Goal: Information Seeking & Learning: Check status

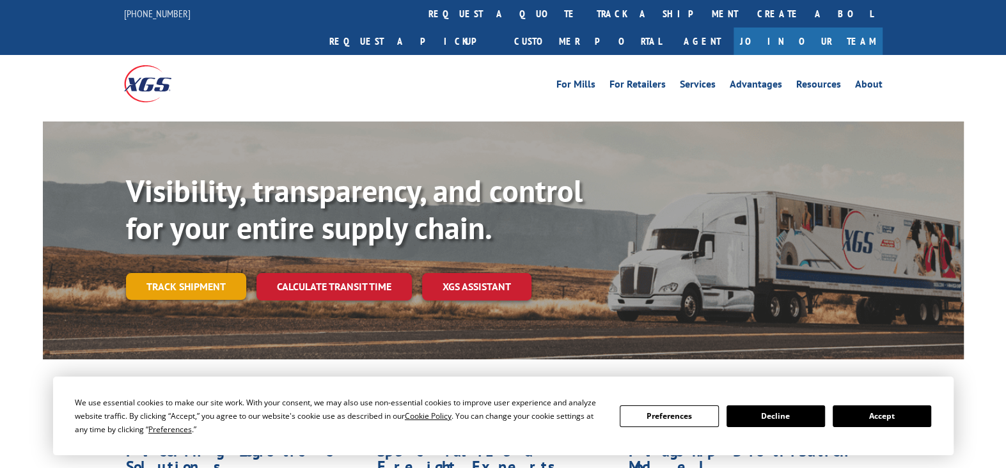
click at [162, 273] on link "Track shipment" at bounding box center [186, 286] width 120 height 27
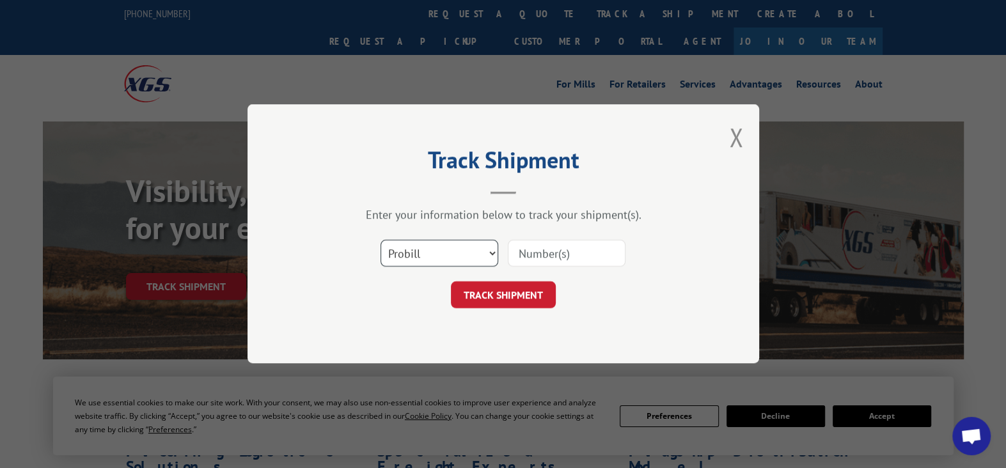
click at [489, 253] on select "Select category... Probill BOL PO" at bounding box center [440, 253] width 118 height 27
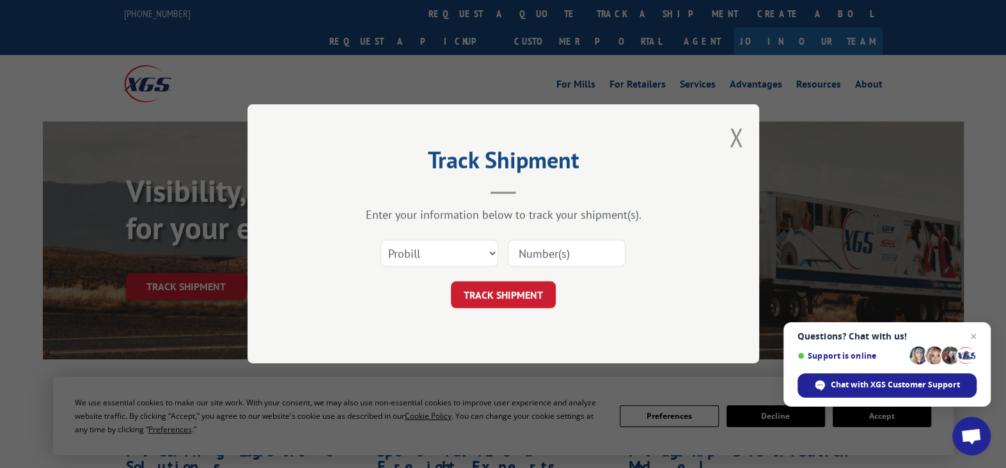
click at [540, 255] on input at bounding box center [567, 253] width 118 height 27
paste input "484987911480"
type input "484987911480"
click at [498, 295] on button "TRACK SHIPMENT" at bounding box center [503, 295] width 105 height 27
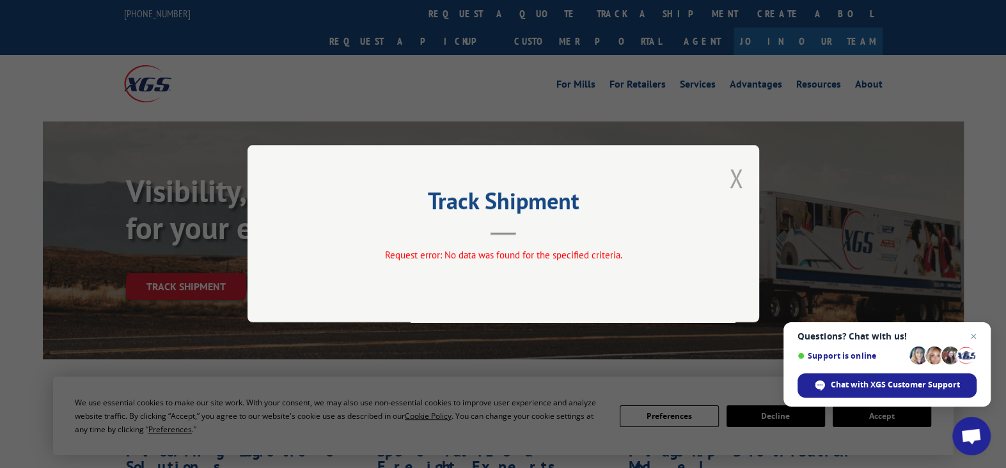
click at [734, 177] on button "Close modal" at bounding box center [736, 178] width 14 height 34
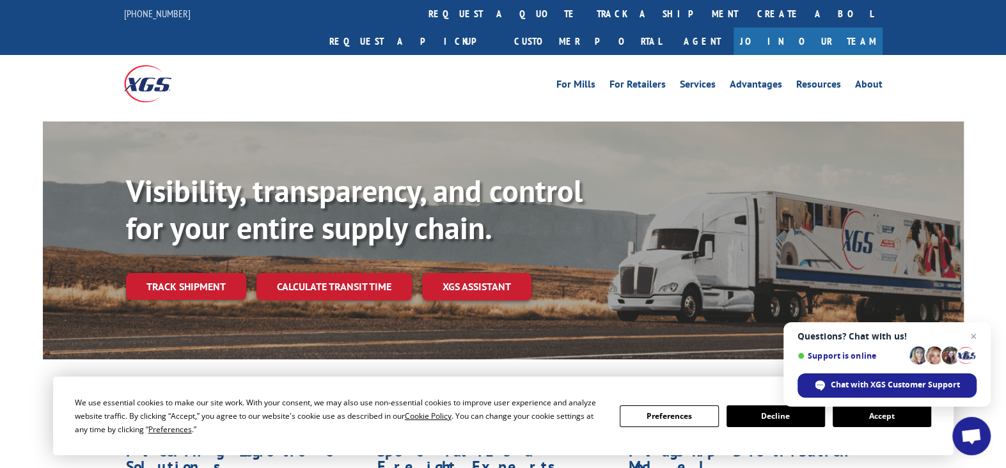
click at [883, 416] on button "Accept" at bounding box center [882, 417] width 99 height 22
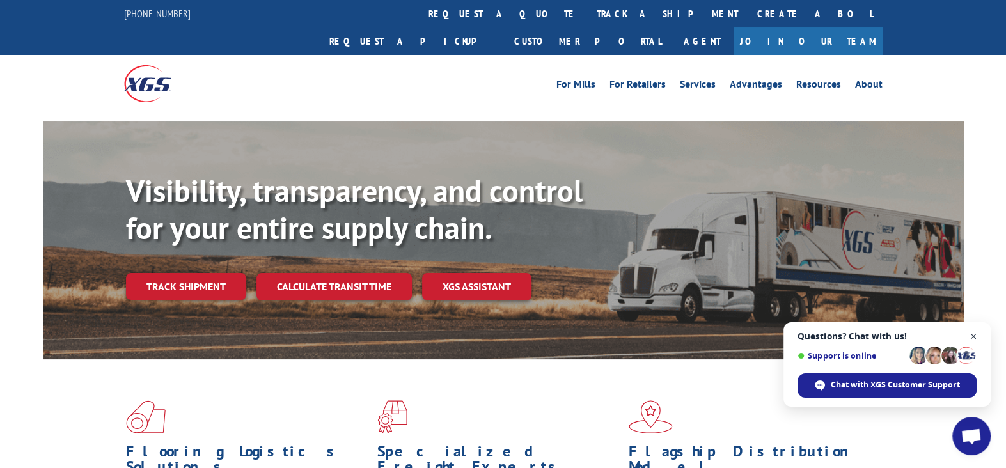
click at [979, 335] on span "Close chat" at bounding box center [974, 337] width 16 height 16
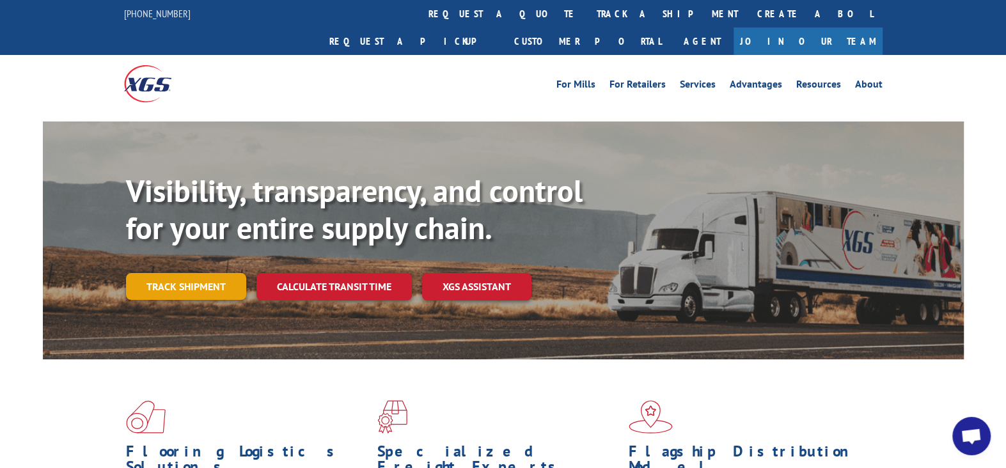
click at [169, 273] on link "Track shipment" at bounding box center [186, 286] width 120 height 27
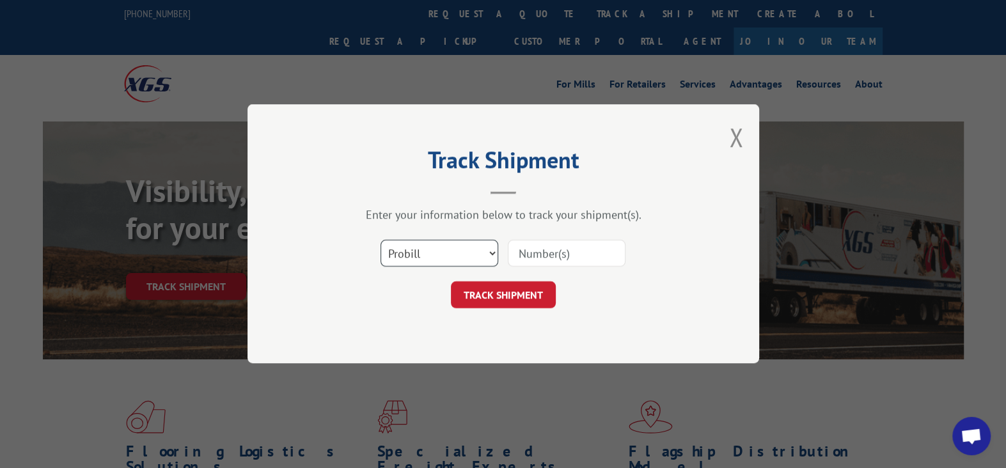
click at [480, 257] on select "Select category... Probill BOL PO" at bounding box center [440, 253] width 118 height 27
select select "bol"
click at [381, 240] on select "Select category... Probill BOL PO" at bounding box center [440, 253] width 118 height 27
paste input "484987911480"
type input "484987911480"
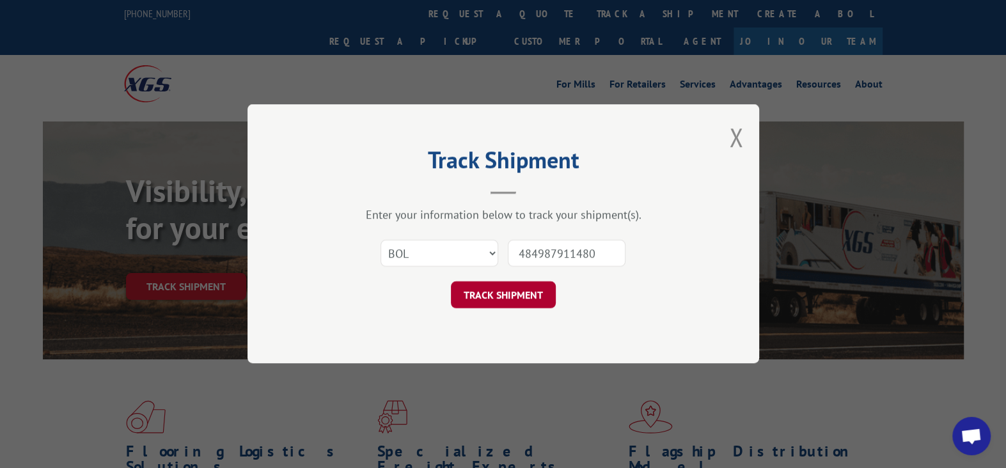
click at [520, 291] on button "TRACK SHIPMENT" at bounding box center [503, 295] width 105 height 27
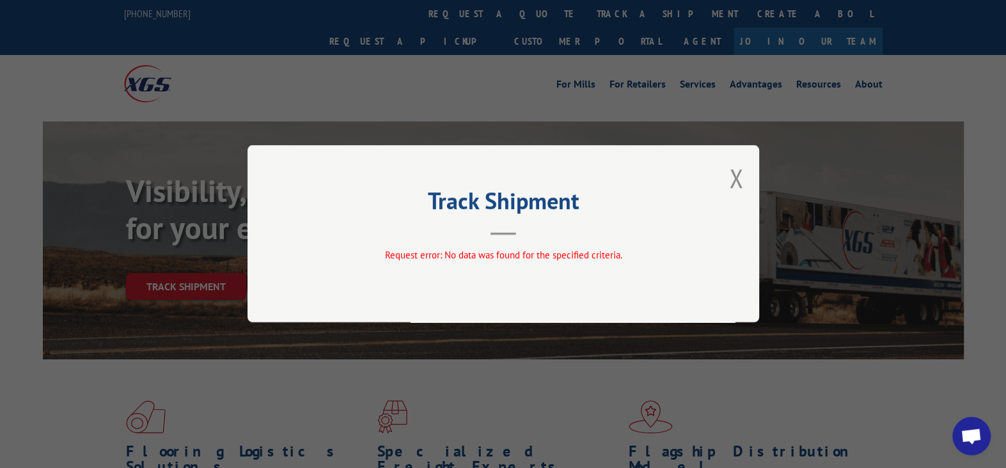
click at [748, 174] on div "Track Shipment Request error: No data was found for the specified criteria." at bounding box center [504, 233] width 512 height 177
click at [723, 179] on div "Track Shipment Request error: No data was found for the specified criteria." at bounding box center [504, 233] width 512 height 177
